Goal: Transaction & Acquisition: Obtain resource

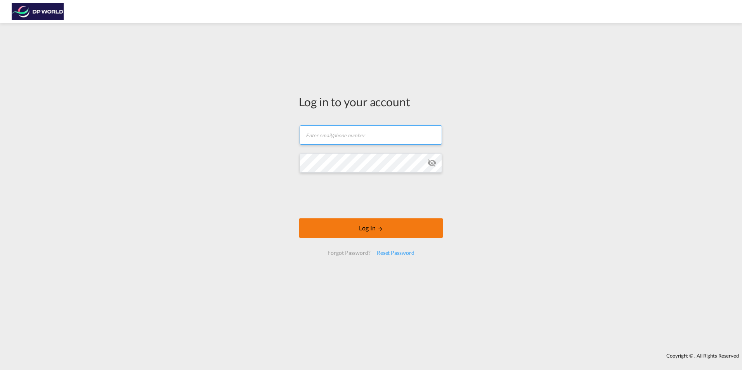
type input "[EMAIL_ADDRESS][DOMAIN_NAME]"
click at [354, 232] on button "Log In" at bounding box center [371, 227] width 144 height 19
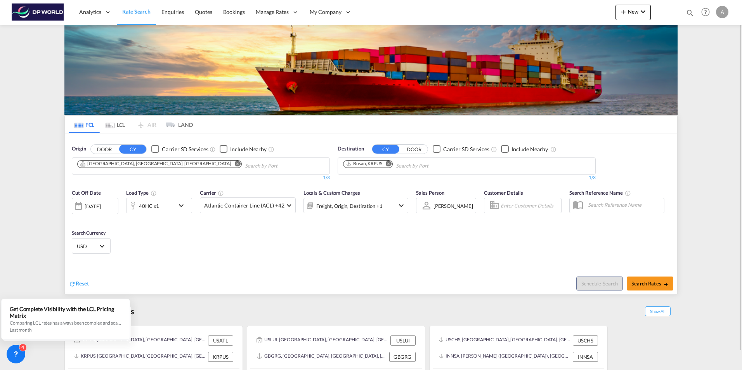
click at [235, 162] on md-icon "Remove" at bounding box center [238, 164] width 6 height 6
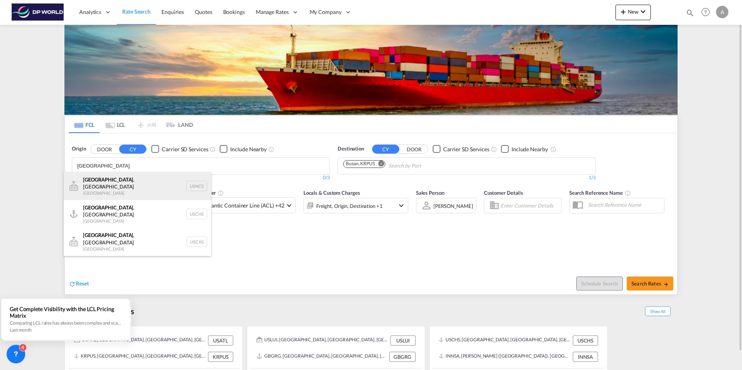
type input "[GEOGRAPHIC_DATA]"
click at [127, 181] on div "[GEOGRAPHIC_DATA] , [GEOGRAPHIC_DATA] [GEOGRAPHIC_DATA] USNCS" at bounding box center [137, 186] width 147 height 28
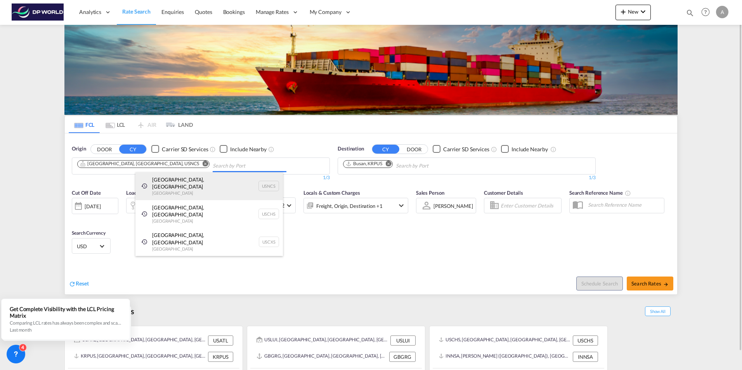
click at [127, 181] on body "Analytics Reports Dashboard Rate Search Enquiries Quotes Bookings" at bounding box center [371, 185] width 742 height 370
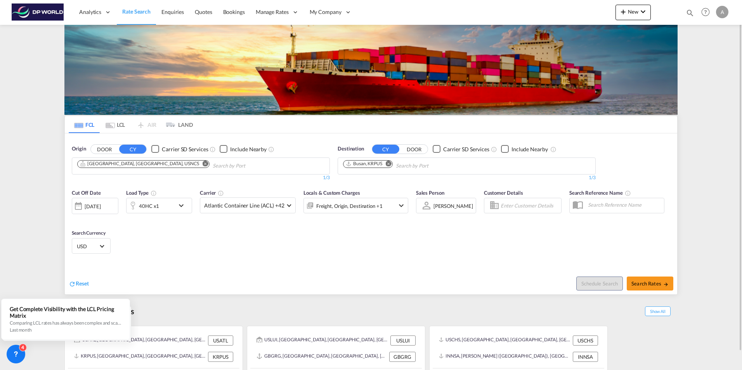
click at [202, 163] on md-icon "Remove" at bounding box center [205, 164] width 6 height 6
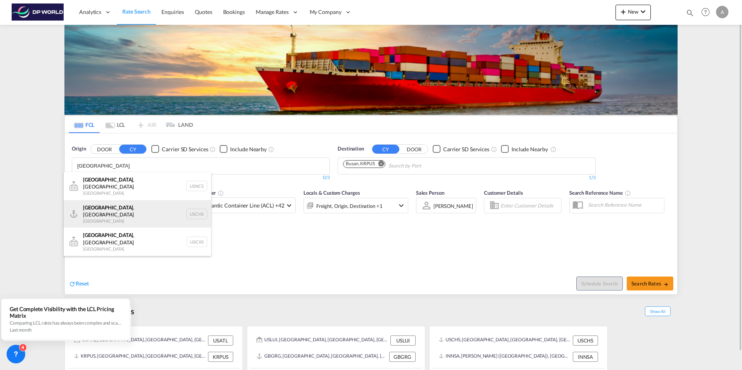
type input "[GEOGRAPHIC_DATA]"
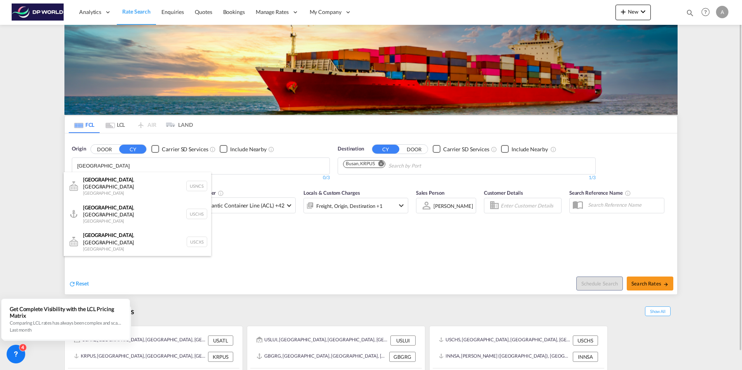
drag, startPoint x: 132, startPoint y: 201, endPoint x: 181, endPoint y: 202, distance: 48.9
click at [132, 201] on div "[GEOGRAPHIC_DATA] , [GEOGRAPHIC_DATA] United States USCHS" at bounding box center [137, 214] width 147 height 28
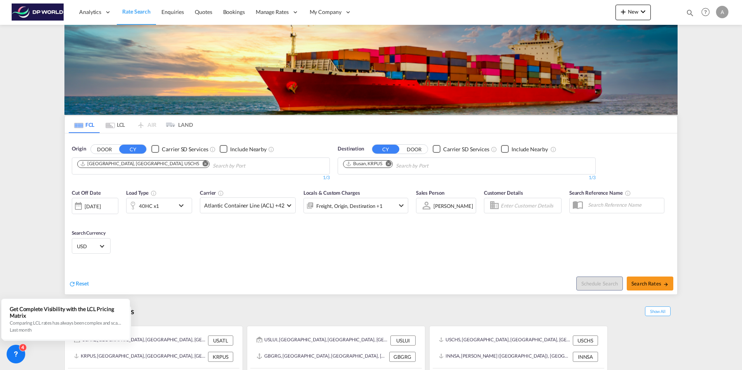
click at [391, 163] on md-icon "Remove" at bounding box center [389, 164] width 6 height 6
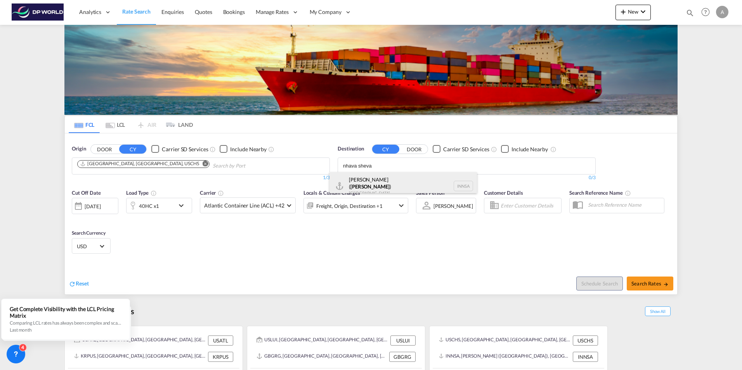
type input "nhava sheva"
click at [389, 175] on div "[PERSON_NAME] ( [GEOGRAPHIC_DATA] ) [GEOGRAPHIC_DATA] [GEOGRAPHIC_DATA]" at bounding box center [402, 186] width 147 height 28
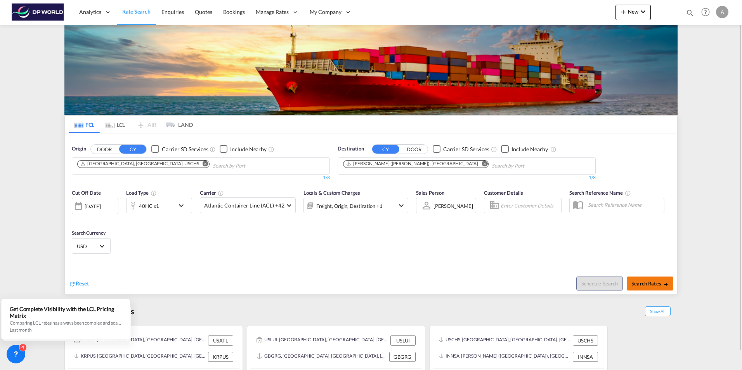
click at [656, 283] on span "Search Rates" at bounding box center [649, 283] width 37 height 6
type input "USCHS to INNSA / [DATE]"
